Goal: Task Accomplishment & Management: Use online tool/utility

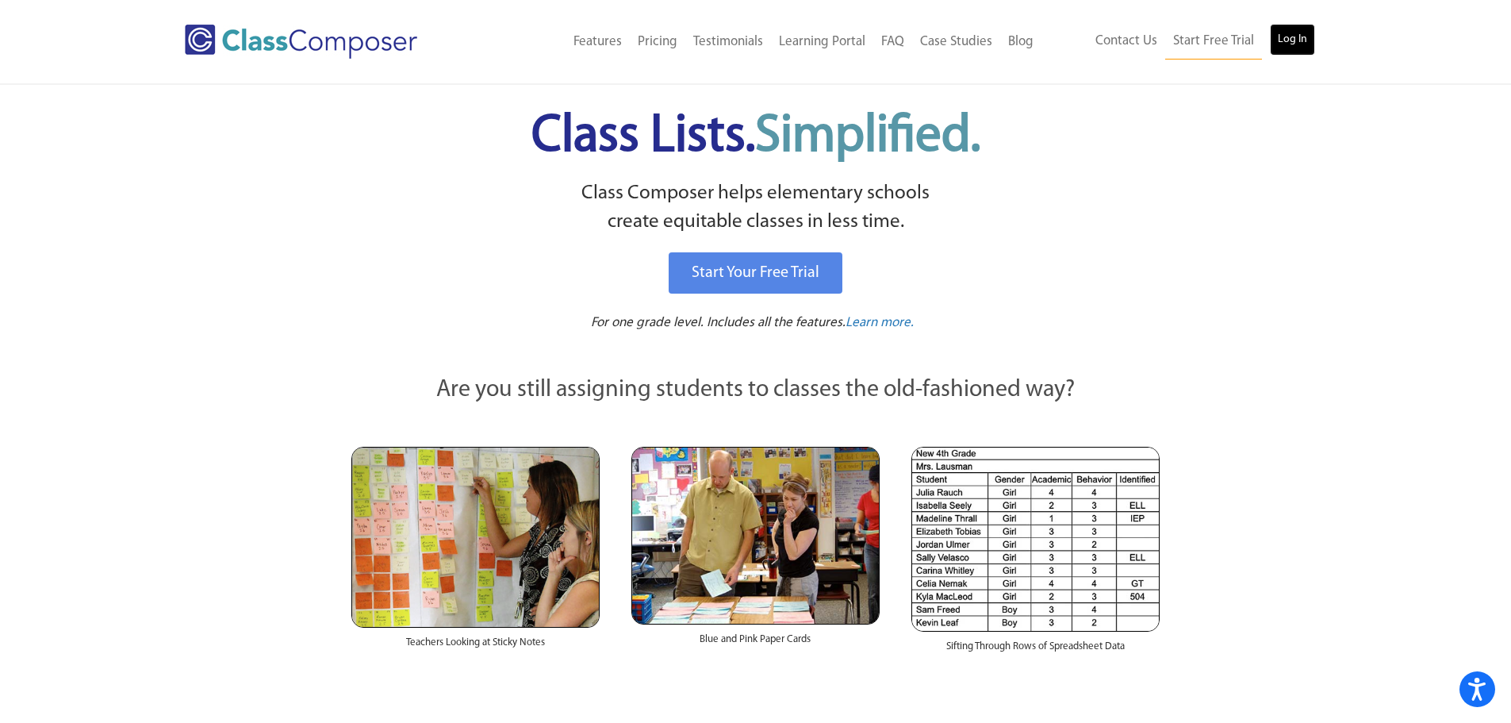
click at [1283, 40] on link "Log In" at bounding box center [1292, 40] width 45 height 32
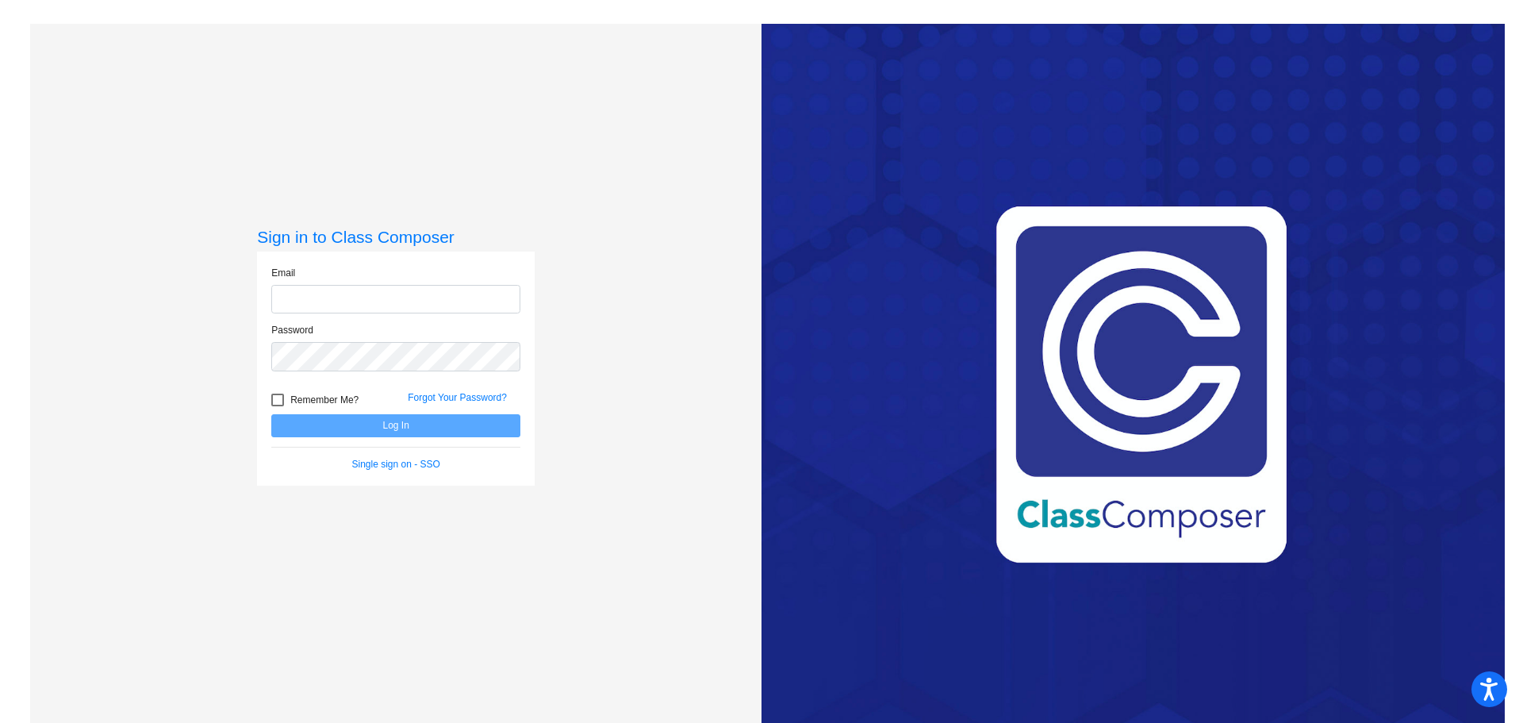
type input "[EMAIL_ADDRESS][DOMAIN_NAME]"
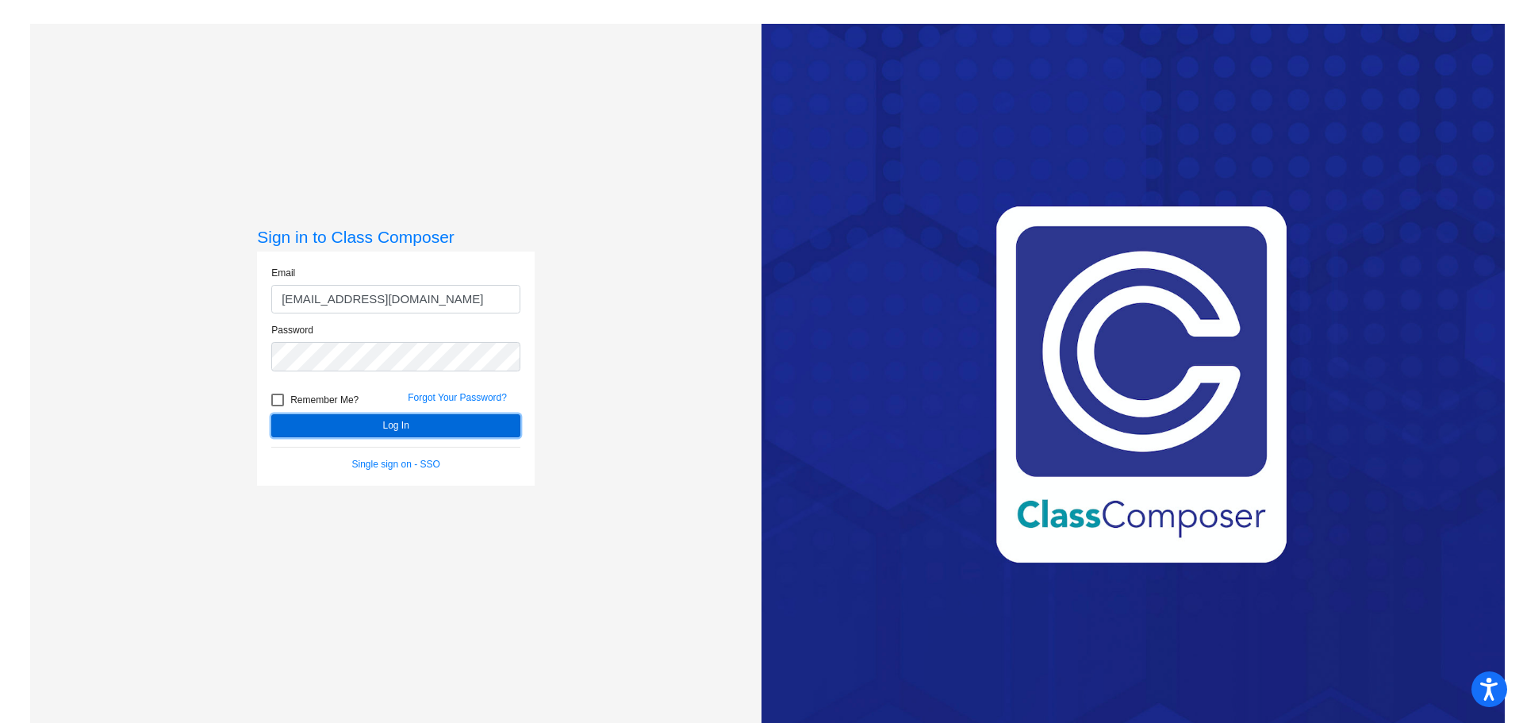
click at [371, 427] on button "Log In" at bounding box center [395, 425] width 249 height 23
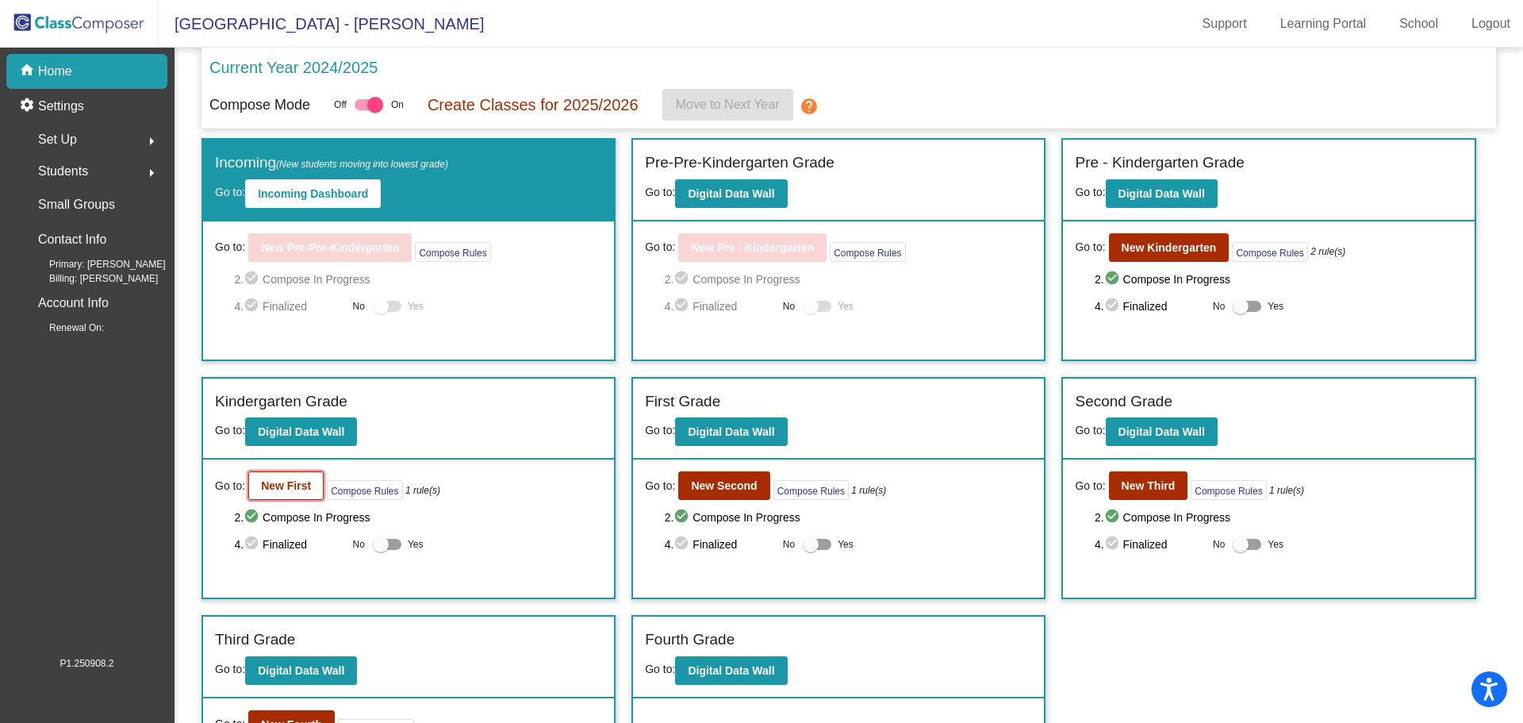
click at [303, 488] on b "New First" at bounding box center [286, 485] width 50 height 13
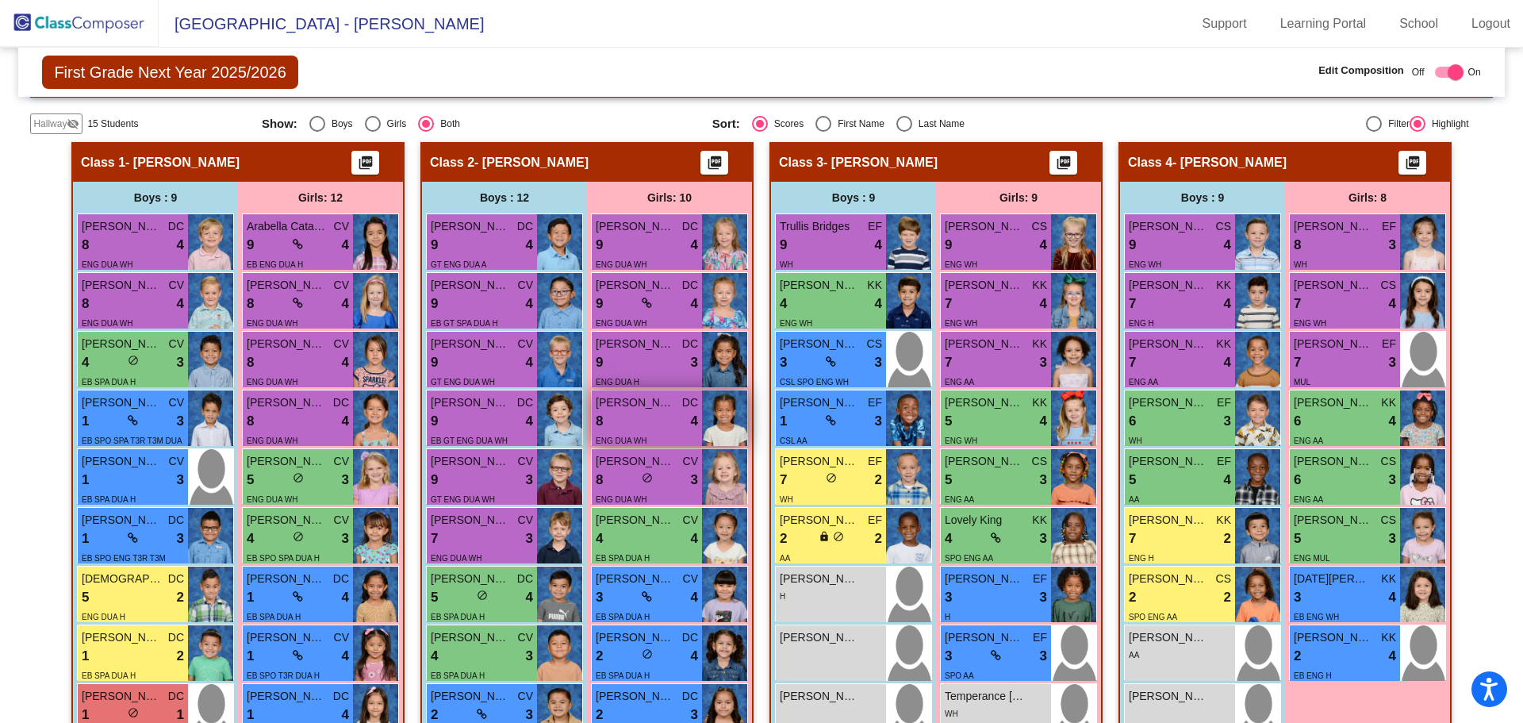
scroll to position [397, 0]
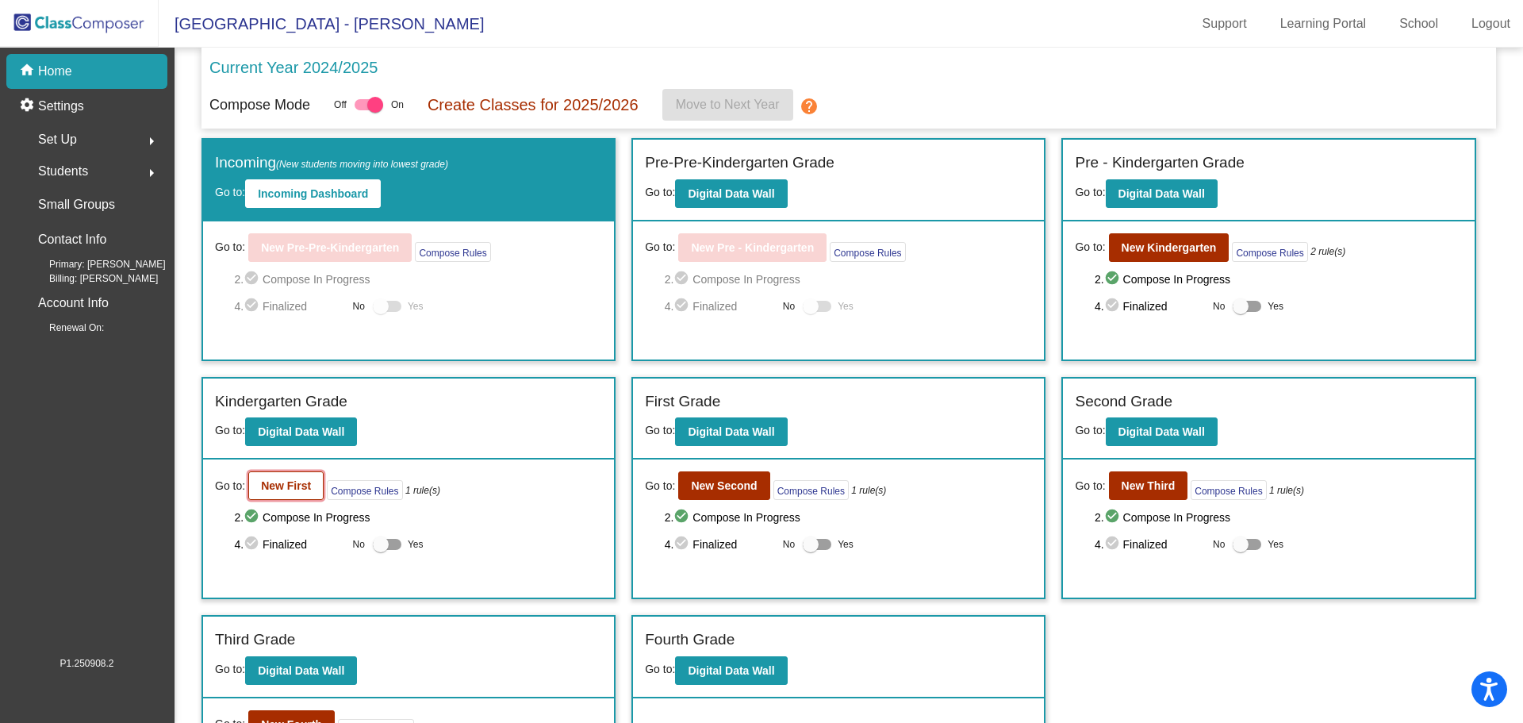
click at [279, 488] on b "New First" at bounding box center [286, 485] width 50 height 13
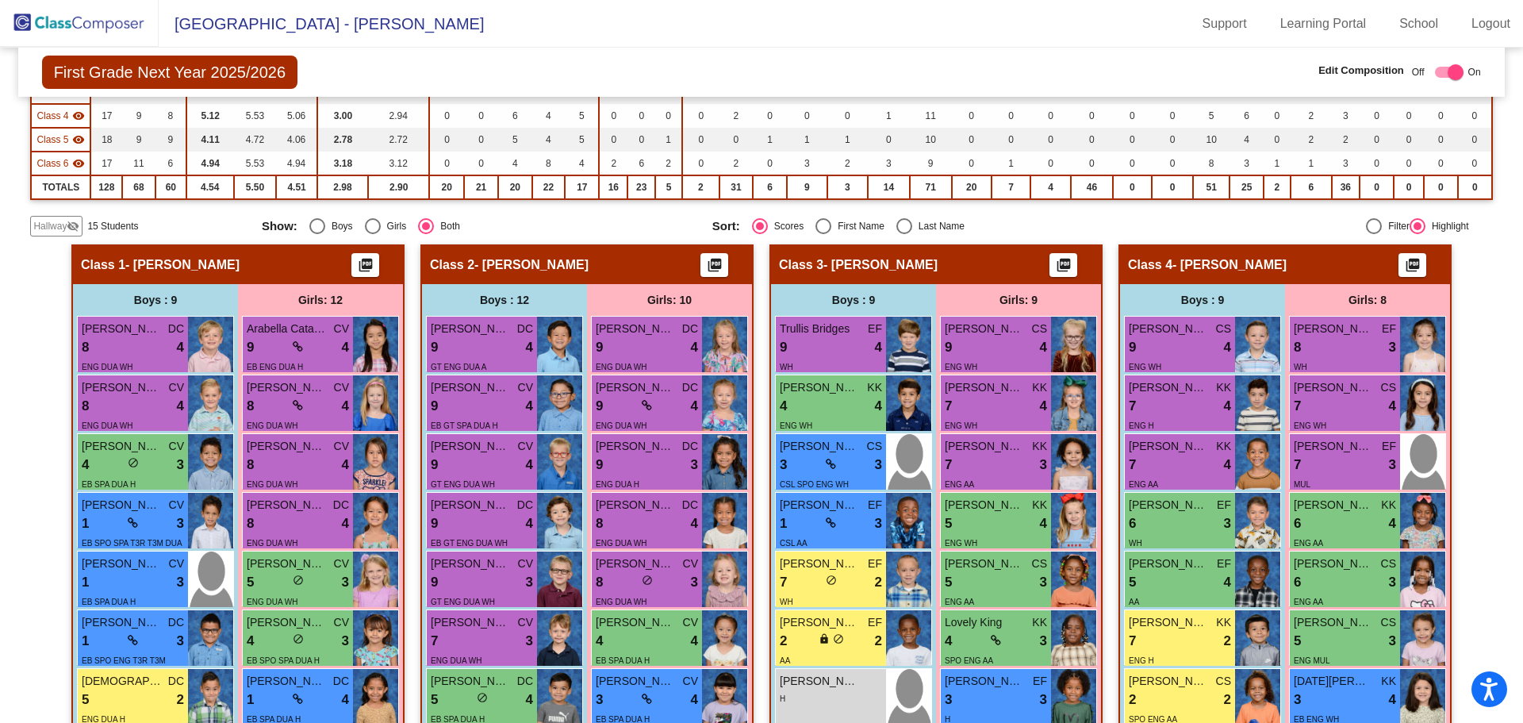
scroll to position [238, 0]
